Goal: Register for event/course

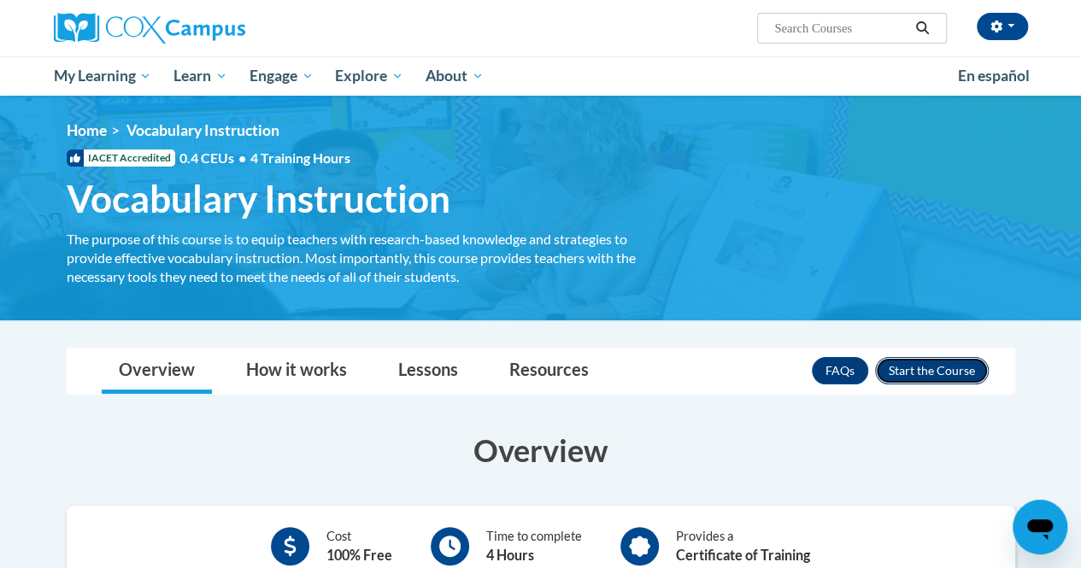
click at [906, 373] on button "Enroll" at bounding box center [932, 370] width 114 height 27
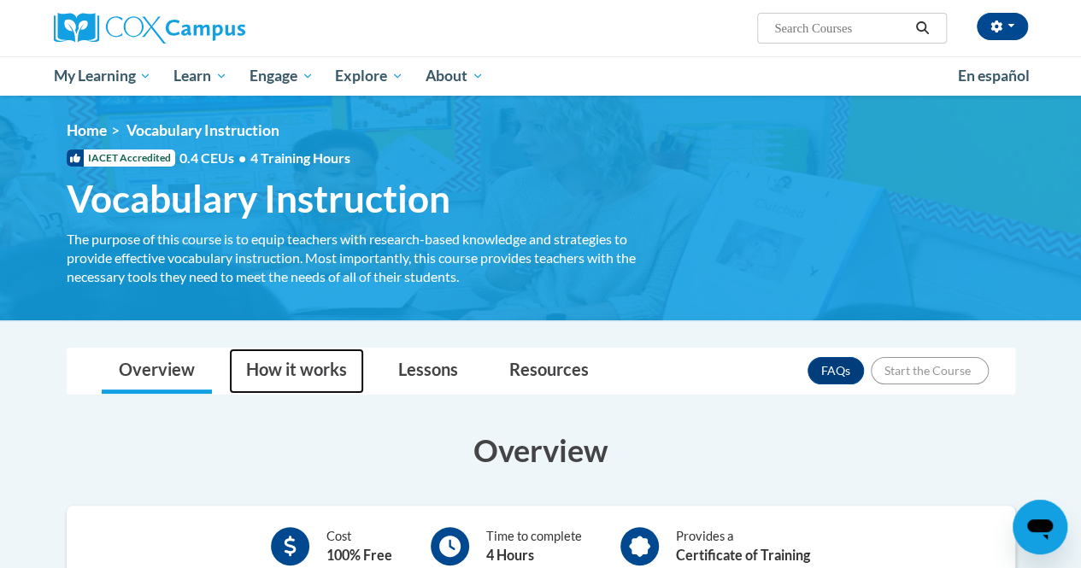
click at [303, 380] on link "How it works" at bounding box center [296, 371] width 135 height 45
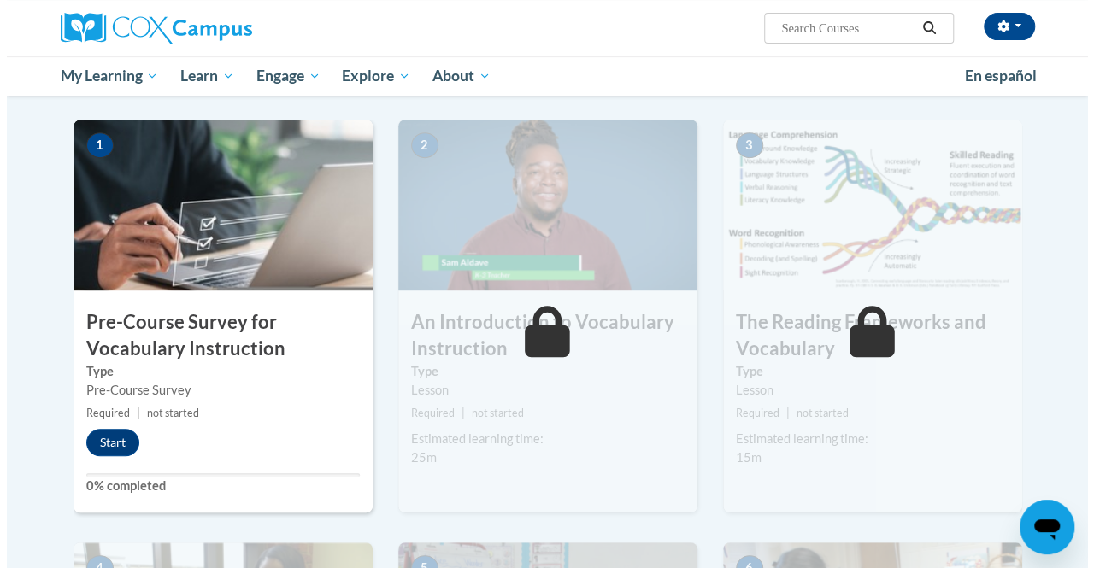
scroll to position [331, 0]
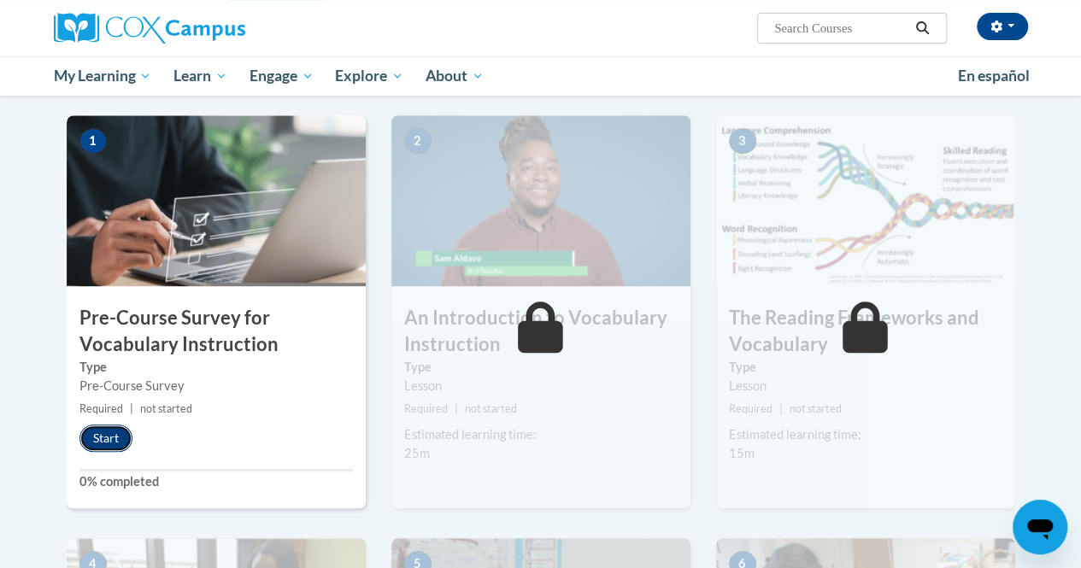
click at [104, 426] on button "Start" at bounding box center [105, 438] width 53 height 27
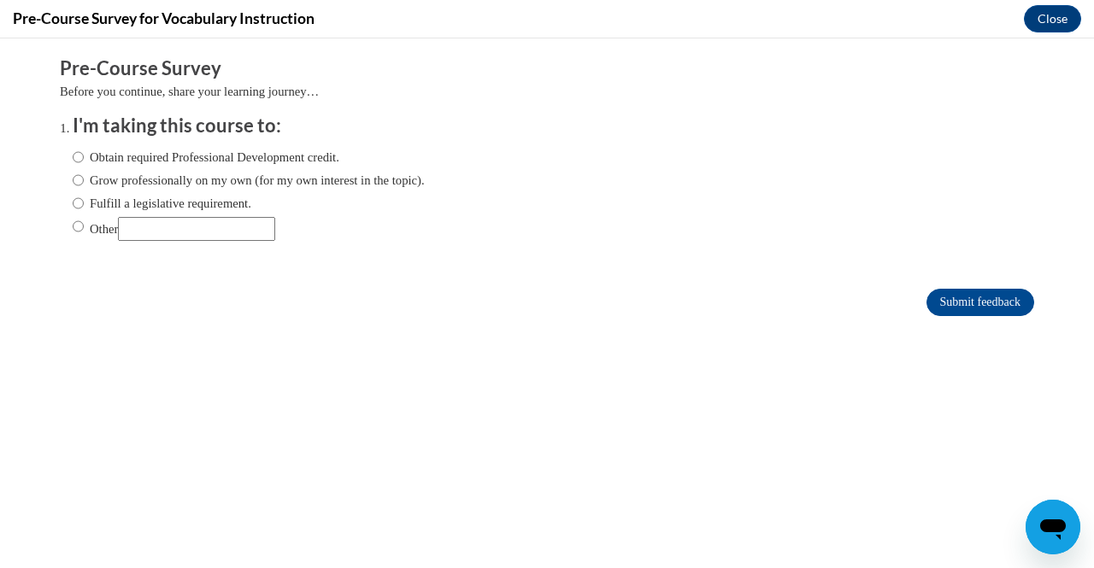
scroll to position [0, 0]
click at [73, 162] on input "Obtain required Professional Development credit." at bounding box center [78, 157] width 11 height 19
radio input "true"
click at [937, 310] on input "Submit feedback" at bounding box center [980, 302] width 108 height 27
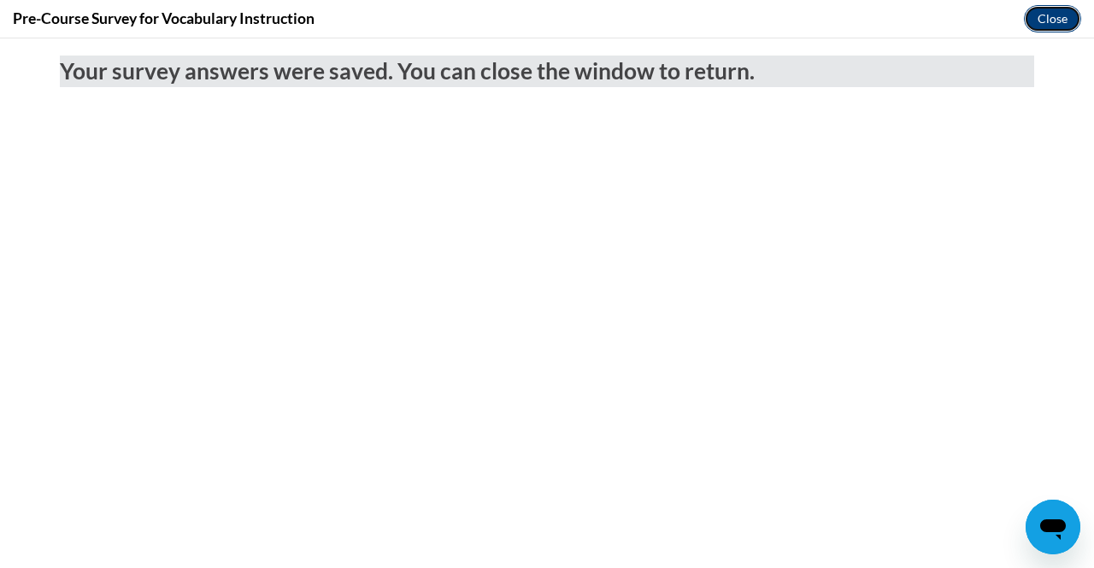
click at [1055, 22] on button "Close" at bounding box center [1052, 18] width 57 height 27
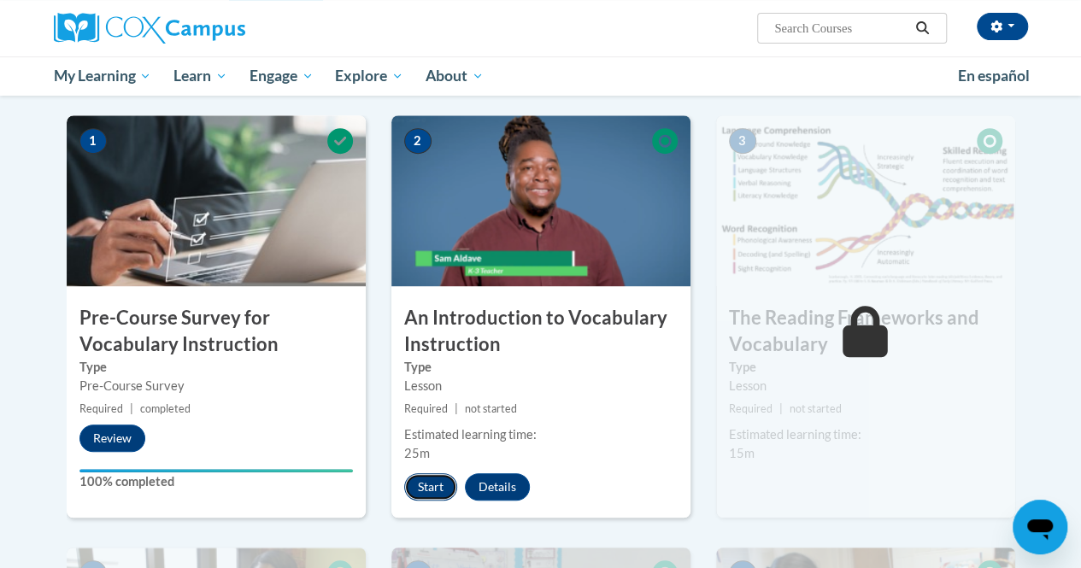
click at [427, 482] on button "Start" at bounding box center [430, 486] width 53 height 27
